Goal: Communication & Community: Answer question/provide support

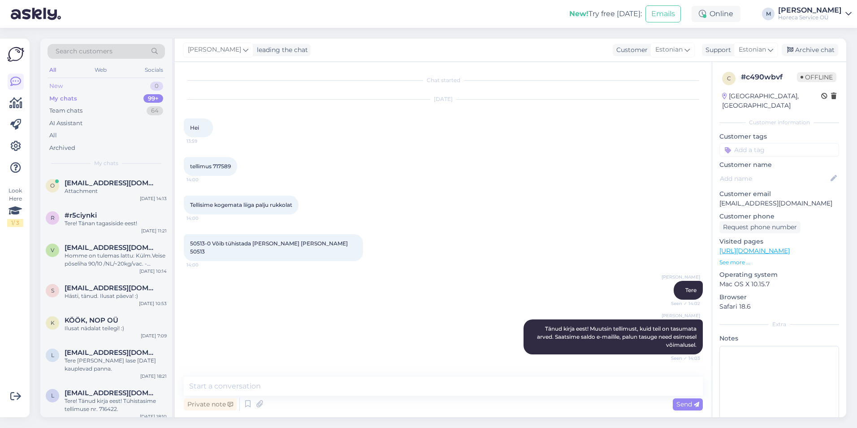
scroll to position [142, 0]
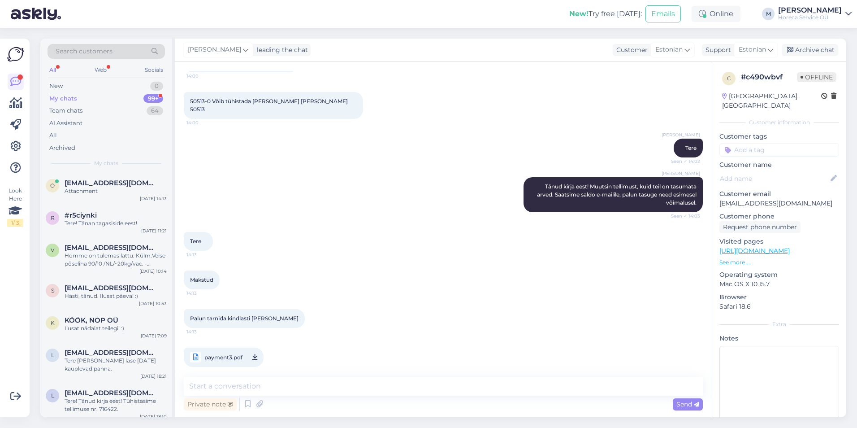
click at [107, 98] on div "My chats 99+" at bounding box center [106, 98] width 117 height 13
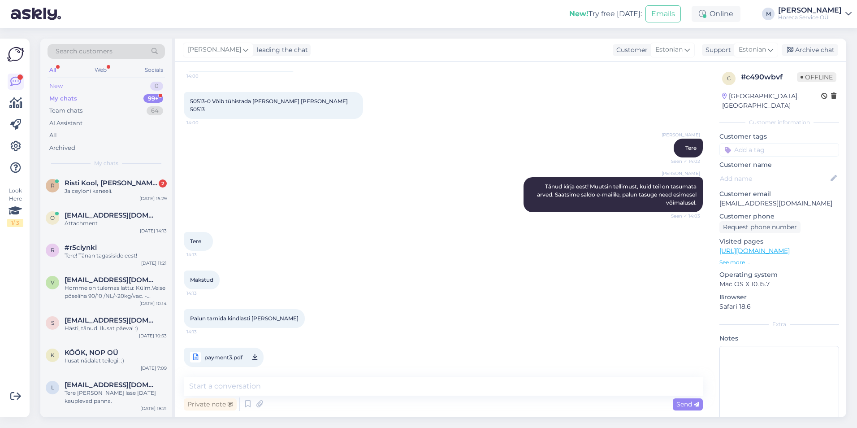
click at [113, 87] on div "New 0" at bounding box center [106, 86] width 117 height 13
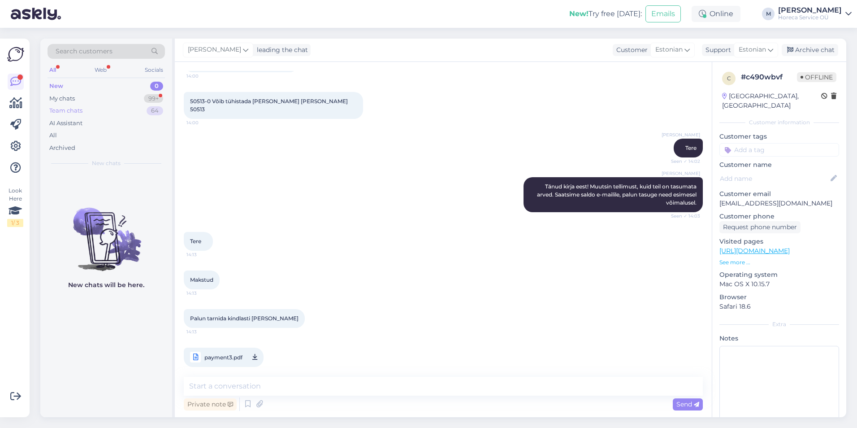
click at [117, 108] on div "Team chats 64" at bounding box center [106, 110] width 117 height 13
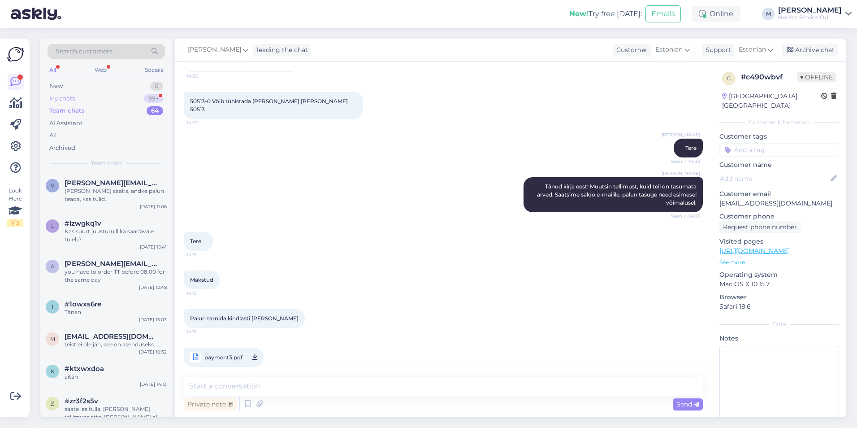
click at [121, 100] on div "My chats 99+" at bounding box center [106, 98] width 117 height 13
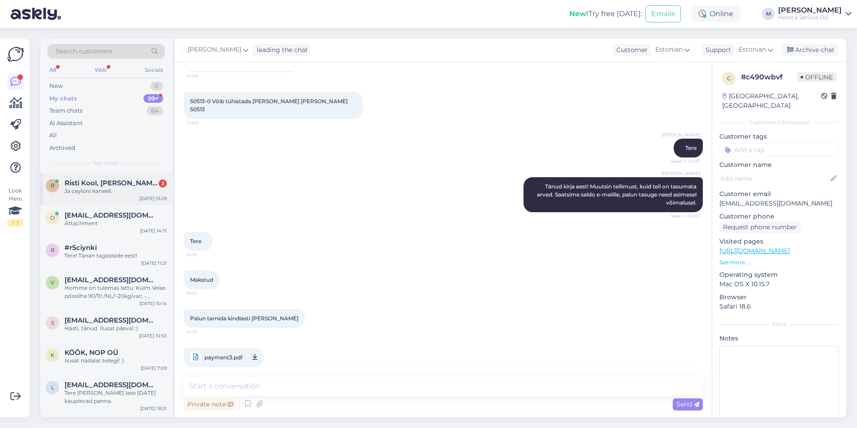
click at [91, 187] on span "Risti Kool, [PERSON_NAME] Vallavalitsus" at bounding box center [111, 183] width 93 height 8
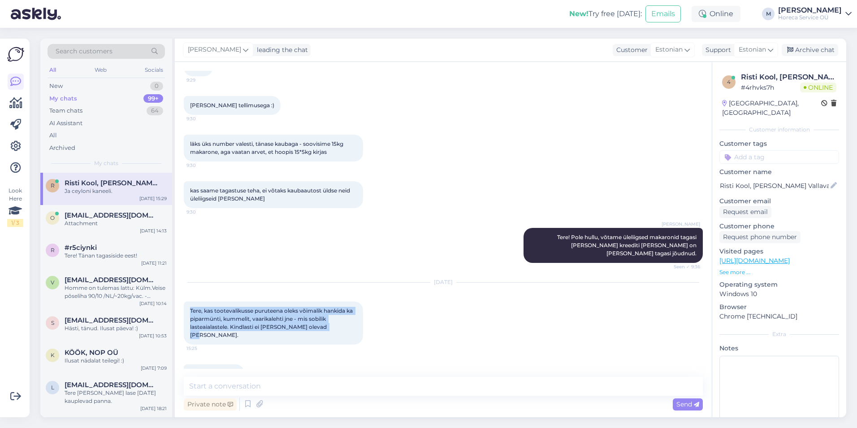
drag, startPoint x: 334, startPoint y: 311, endPoint x: 185, endPoint y: 294, distance: 150.3
click at [185, 301] on div "Tere, kas tootevalikusse puruteena oleks võimalik hankida ka piparmünti, kummel…" at bounding box center [273, 322] width 179 height 43
copy span "Tere, kas tootevalikusse puruteena oleks võimalik hankida ka piparmünti, kummel…"
drag, startPoint x: 240, startPoint y: 352, endPoint x: 178, endPoint y: 351, distance: 61.9
click at [178, 351] on div "Chat started [DATE] tere. kui pikk on tarneaeg 50631-132 ja sellel 50631-157 to…" at bounding box center [443, 239] width 537 height 355
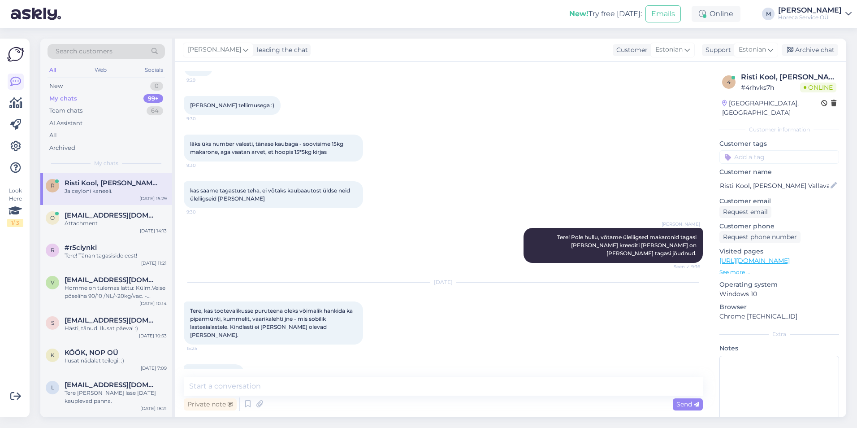
copy span "Ja ceyloni kaneeli."
click at [258, 390] on textarea at bounding box center [443, 386] width 519 height 19
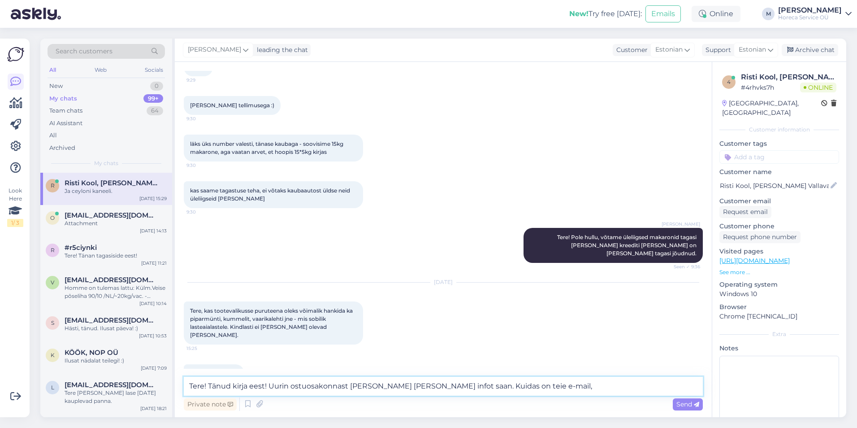
drag, startPoint x: 455, startPoint y: 386, endPoint x: 358, endPoint y: 388, distance: 97.3
click at [358, 388] on textarea "Tere! Tänud kirja eest! Uurin ostuosakonnast [PERSON_NAME] [PERSON_NAME] infot …" at bounding box center [443, 386] width 519 height 19
click at [452, 386] on textarea "Tere! Tänud kirja eest! Uurin ostuosakonnast. Kuidas on teie e-mail," at bounding box center [443, 386] width 519 height 19
click at [431, 383] on textarea "Tere! Tänud kirja eest! Uurin ostuosakonnast. Kuidas on teie e-mail," at bounding box center [443, 386] width 519 height 19
drag, startPoint x: 465, startPoint y: 386, endPoint x: 429, endPoint y: 391, distance: 36.2
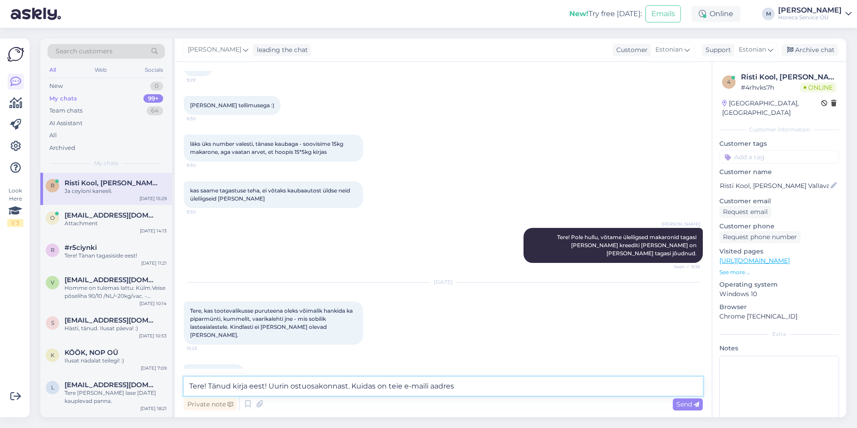
click at [429, 391] on textarea "Tere! Tänud kirja eest! Uurin ostuosakonnast. Kuidas on teie e-maili aadres" at bounding box center [443, 386] width 519 height 19
paste textarea "[PERSON_NAME], kui infot saan."
click at [460, 386] on textarea "Tere! Tänud kirja eest! Uurin ostuosakonnast. Kuidas on teie e-maili? [PERSON_N…" at bounding box center [443, 386] width 519 height 19
drag, startPoint x: 509, startPoint y: 385, endPoint x: 477, endPoint y: 387, distance: 32.4
click at [477, 387] on textarea "Tere! Tänud kirja eest! Uurin ostuosakonnast. Kuidas on teie e-maili? [PERSON_N…" at bounding box center [443, 386] width 519 height 19
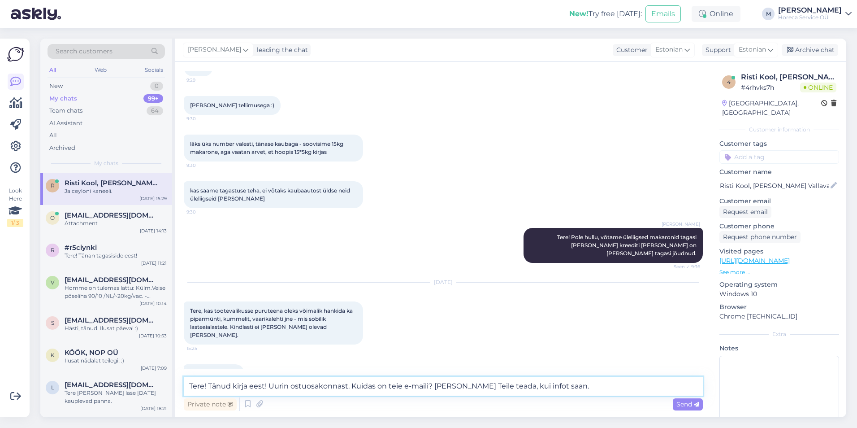
click at [560, 385] on textarea "Tere! Tänud kirja eest! Uurin ostuosakonnast. Kuidas on teie e-maili? [PERSON_N…" at bounding box center [443, 386] width 519 height 19
type textarea "Tere! Tänud kirja eest! Uurin ostuosakonnast. Kuidas on teie e-maili? [PERSON_N…"
click at [695, 404] on icon at bounding box center [696, 404] width 5 height 5
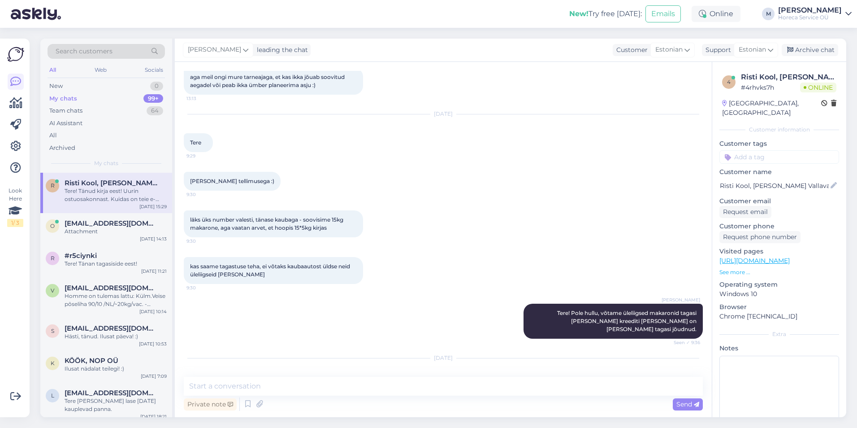
scroll to position [1104, 0]
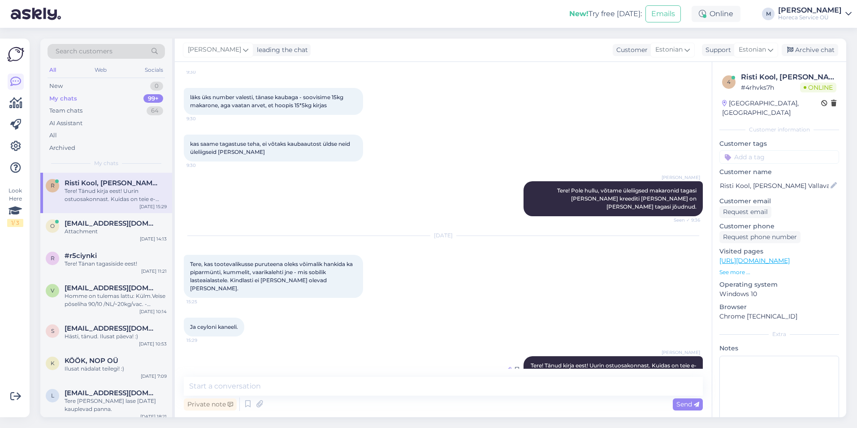
click at [506, 367] on icon at bounding box center [508, 369] width 5 height 5
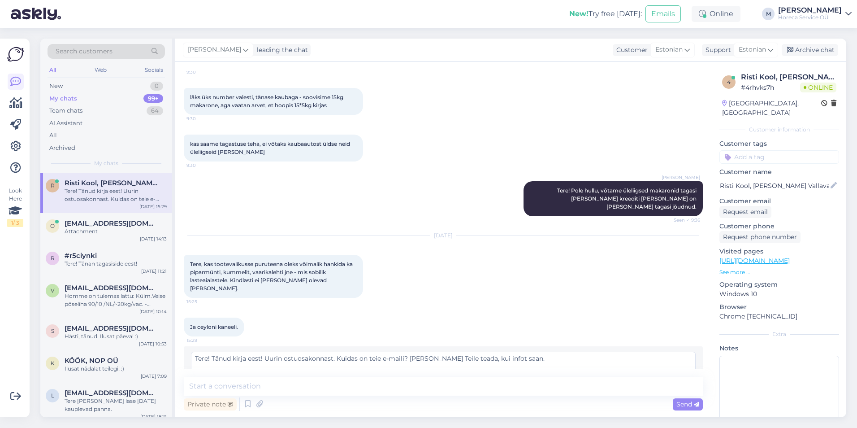
click at [404, 352] on textarea "Tere! Tänud kirja eest! Uurin ostuosakonnast. Kuidas on teie e-maili? [PERSON_N…" at bounding box center [443, 363] width 505 height 23
type textarea "Tere! Tänud kirja eest! Uurin ostuosakonnast. Kuidas on teie e-mail? [PERSON_NA…"
click at [670, 380] on span "Edit" at bounding box center [681, 384] width 22 height 8
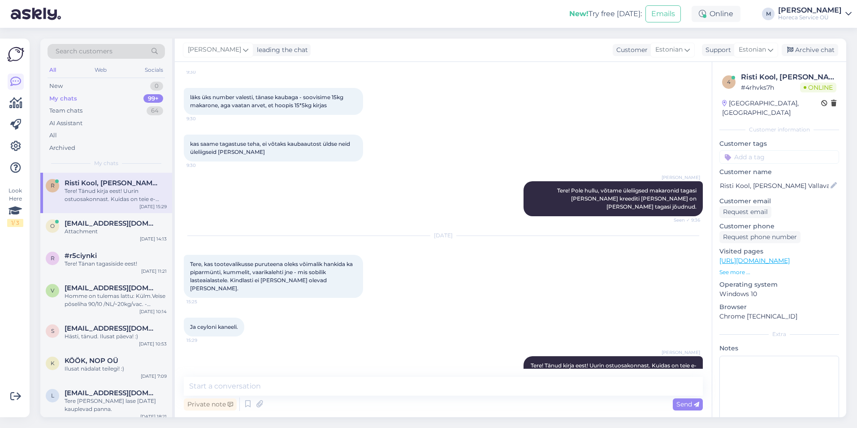
click at [365, 419] on div "Search customers All Web Socials New 0 My chats 99+ Team chats 64 AI Assistant …" at bounding box center [446, 228] width 822 height 400
click at [338, 402] on div "Private note Send" at bounding box center [443, 403] width 519 height 17
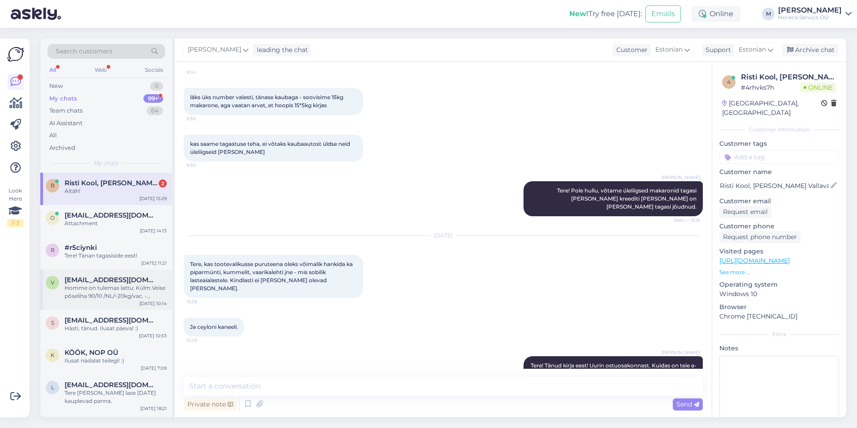
scroll to position [1181, 0]
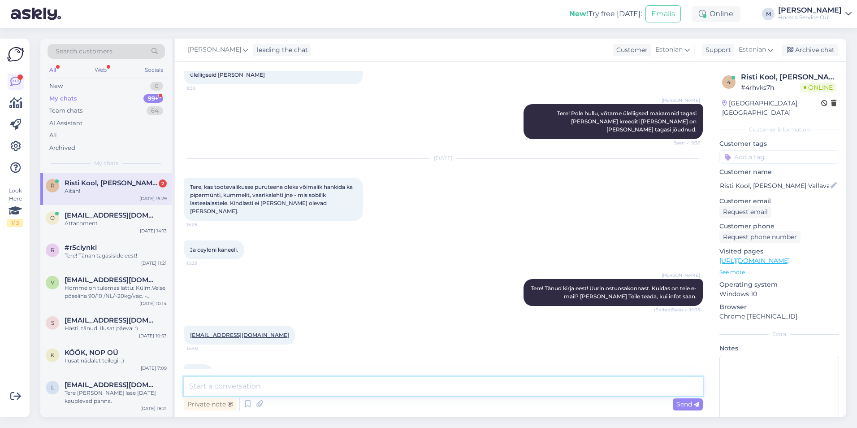
click at [205, 387] on textarea at bounding box center [443, 386] width 519 height 19
type textarea "Hästi. tänud!"
click at [677, 402] on span "Send" at bounding box center [688, 404] width 23 height 8
